Goal: Transaction & Acquisition: Purchase product/service

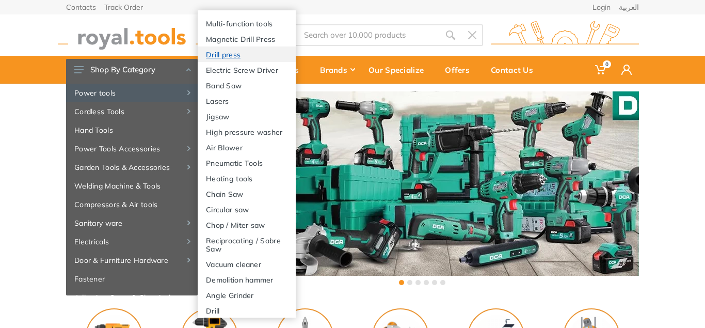
click at [230, 51] on link "Drill press" at bounding box center [247, 53] width 98 height 15
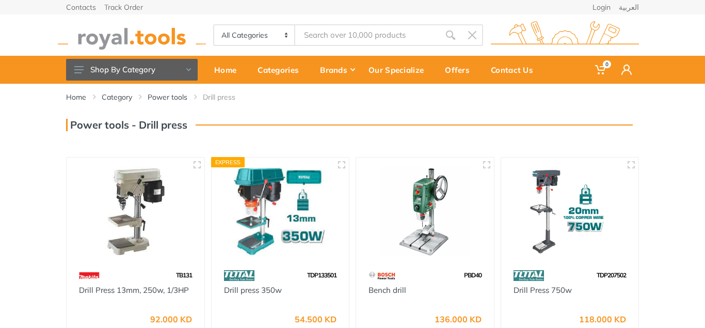
click at [214, 25] on select "All Categories Power tools Cordless Tools Hand Tools Power Tools Accessories Ga…" at bounding box center [254, 35] width 81 height 20
select select "4"
click option "Power tools" at bounding box center [0, 0] width 0 height 0
click at [173, 98] on link "Power tools" at bounding box center [168, 97] width 40 height 10
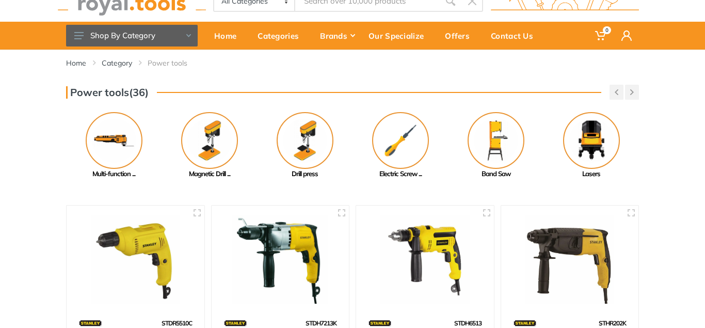
scroll to position [65, 0]
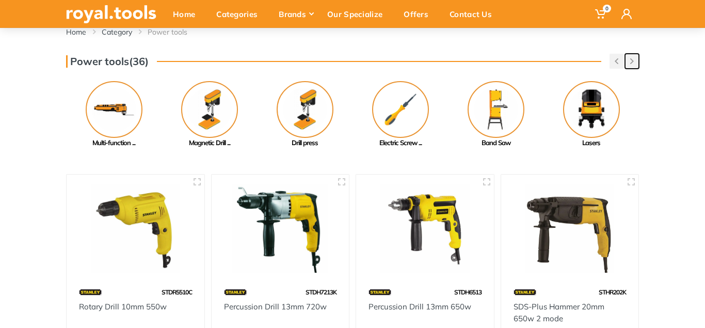
click at [629, 63] on button "button" at bounding box center [632, 61] width 14 height 15
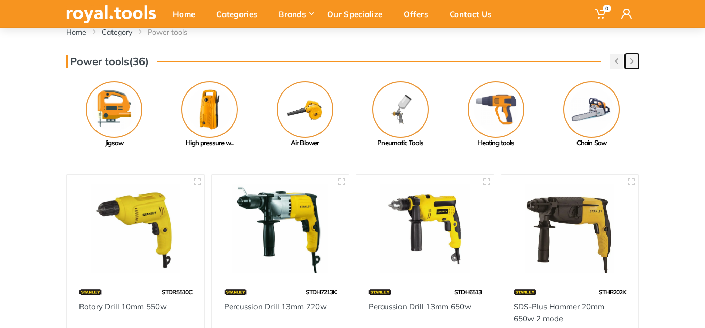
click at [629, 63] on button "button" at bounding box center [632, 61] width 14 height 15
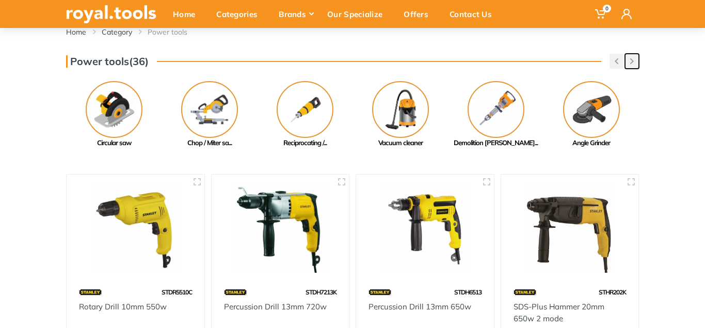
click at [629, 63] on button "button" at bounding box center [632, 61] width 14 height 15
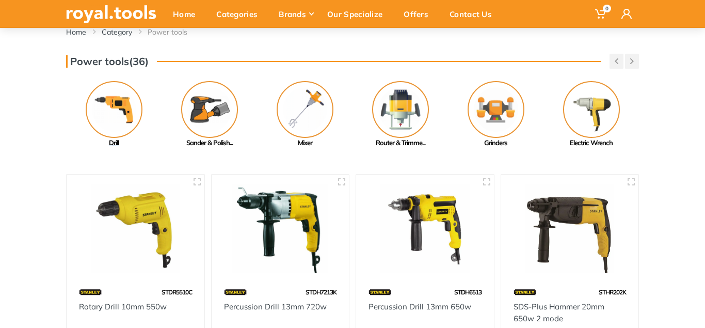
click at [124, 106] on img at bounding box center [114, 109] width 57 height 57
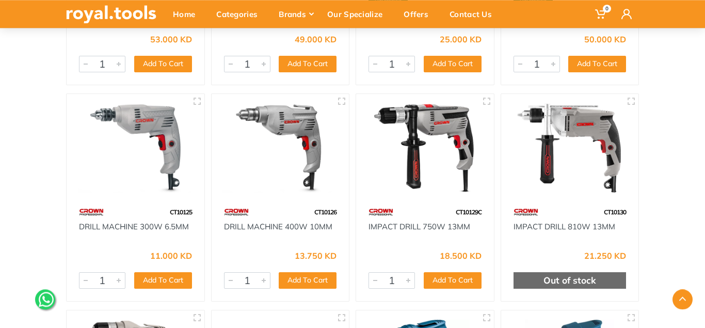
scroll to position [3316, 0]
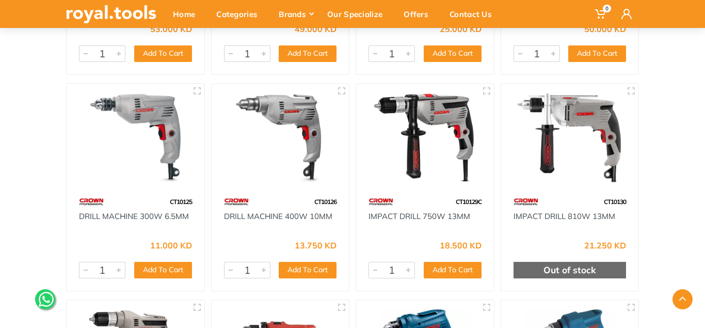
click at [151, 130] on img at bounding box center [135, 137] width 119 height 89
